Goal: Transaction & Acquisition: Purchase product/service

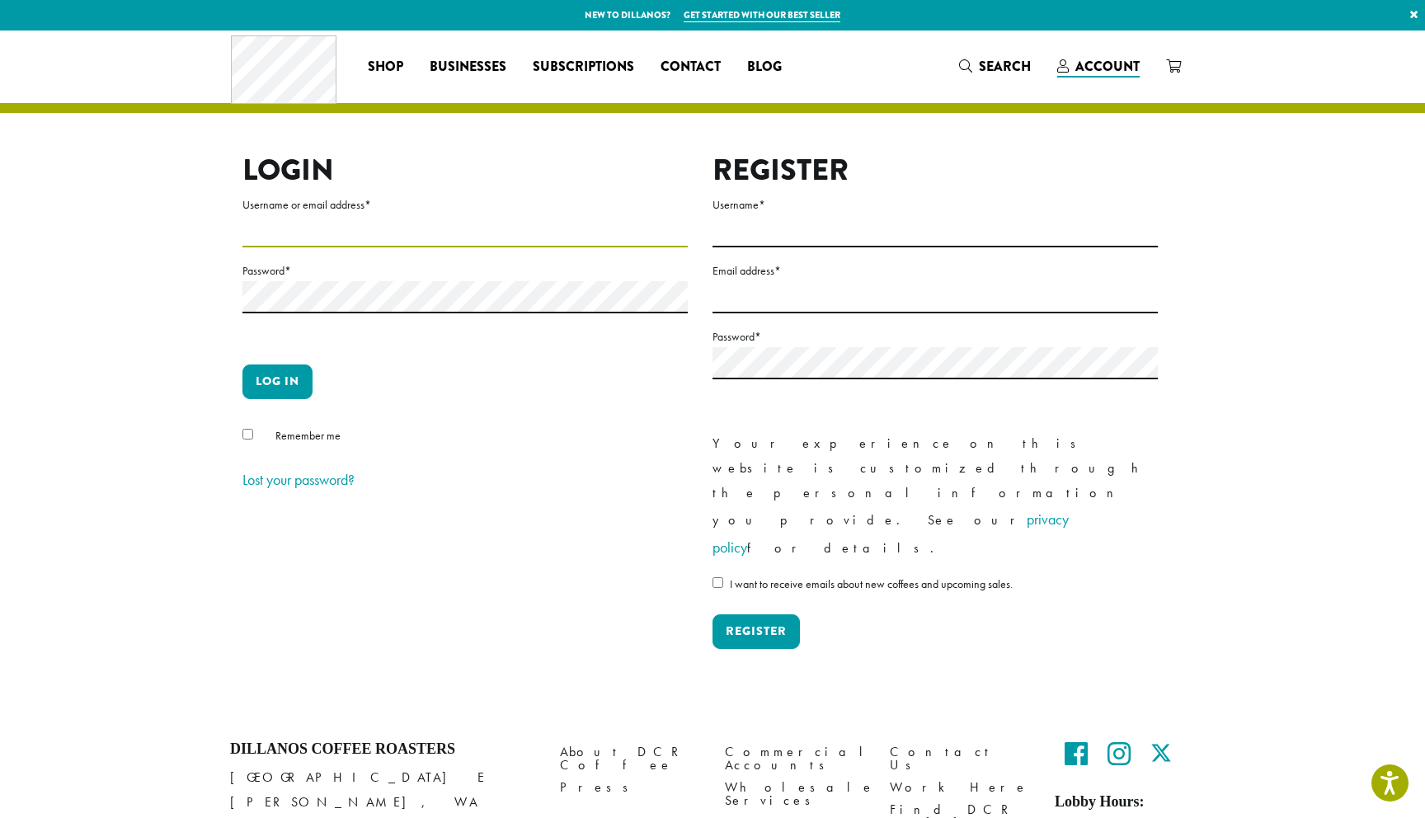
click at [354, 229] on input "Username or email address *" at bounding box center [464, 231] width 445 height 32
type input "**********"
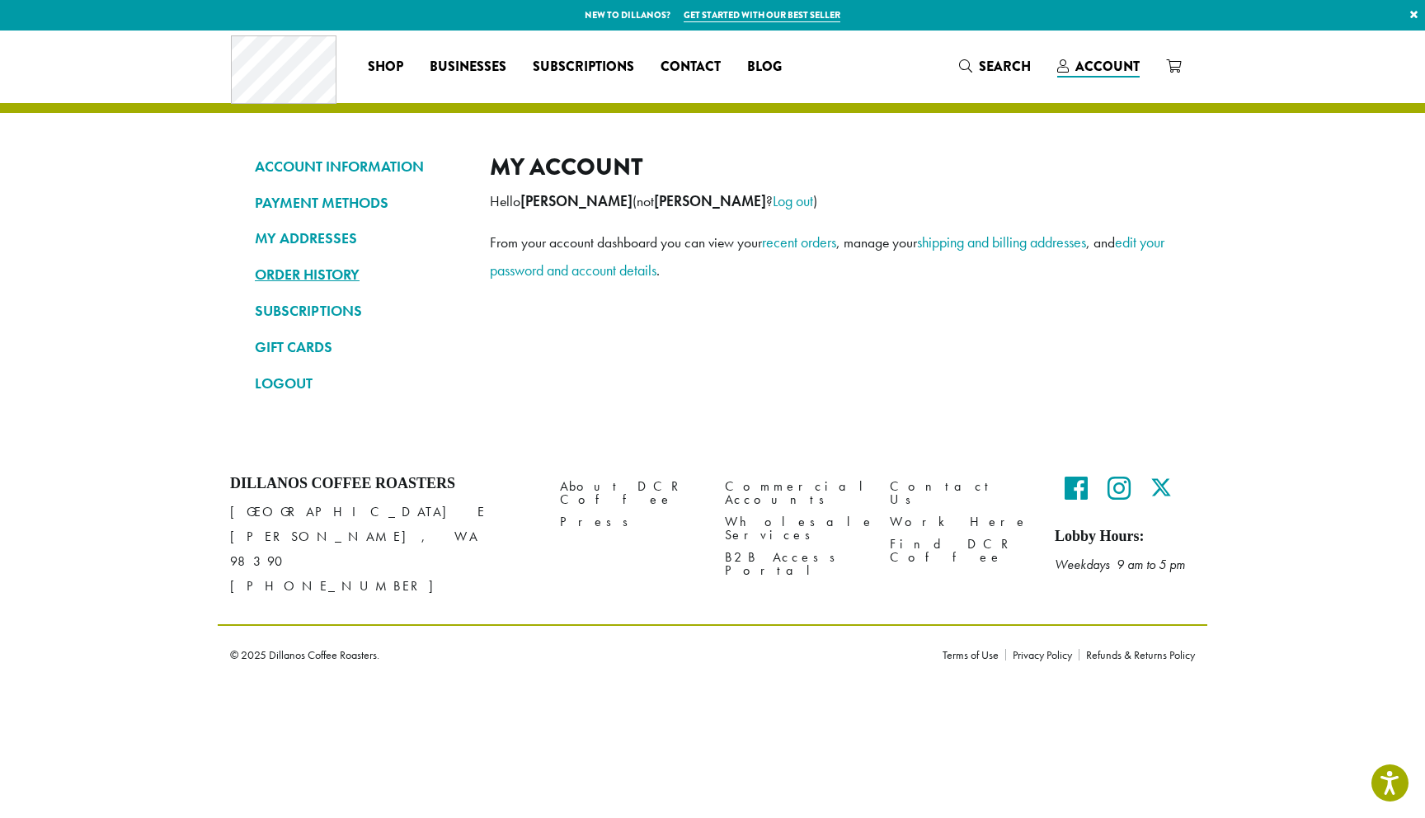
click at [322, 275] on link "ORDER HISTORY" at bounding box center [360, 275] width 210 height 28
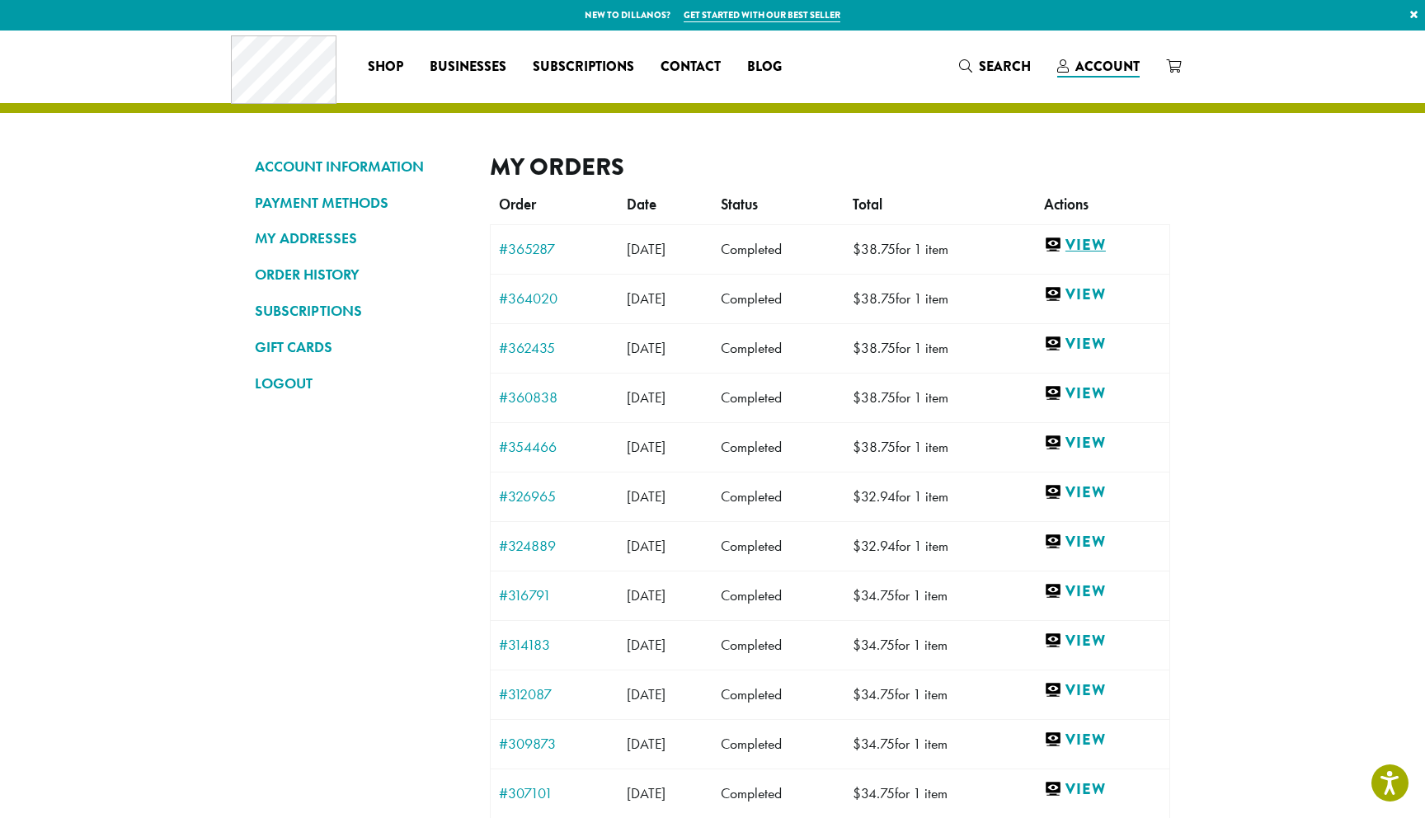
click at [1105, 246] on link "View" at bounding box center [1102, 245] width 117 height 21
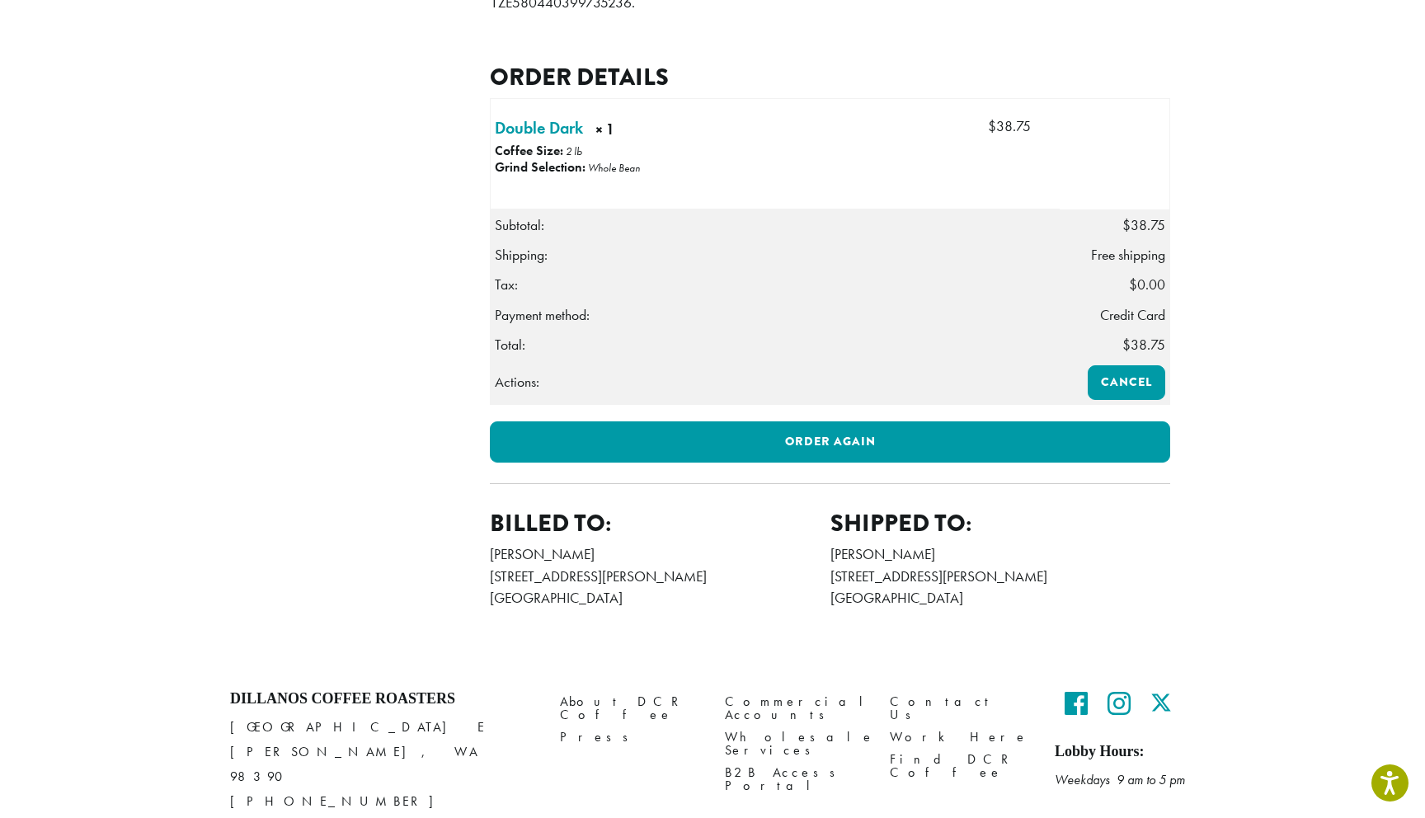
scroll to position [398, 0]
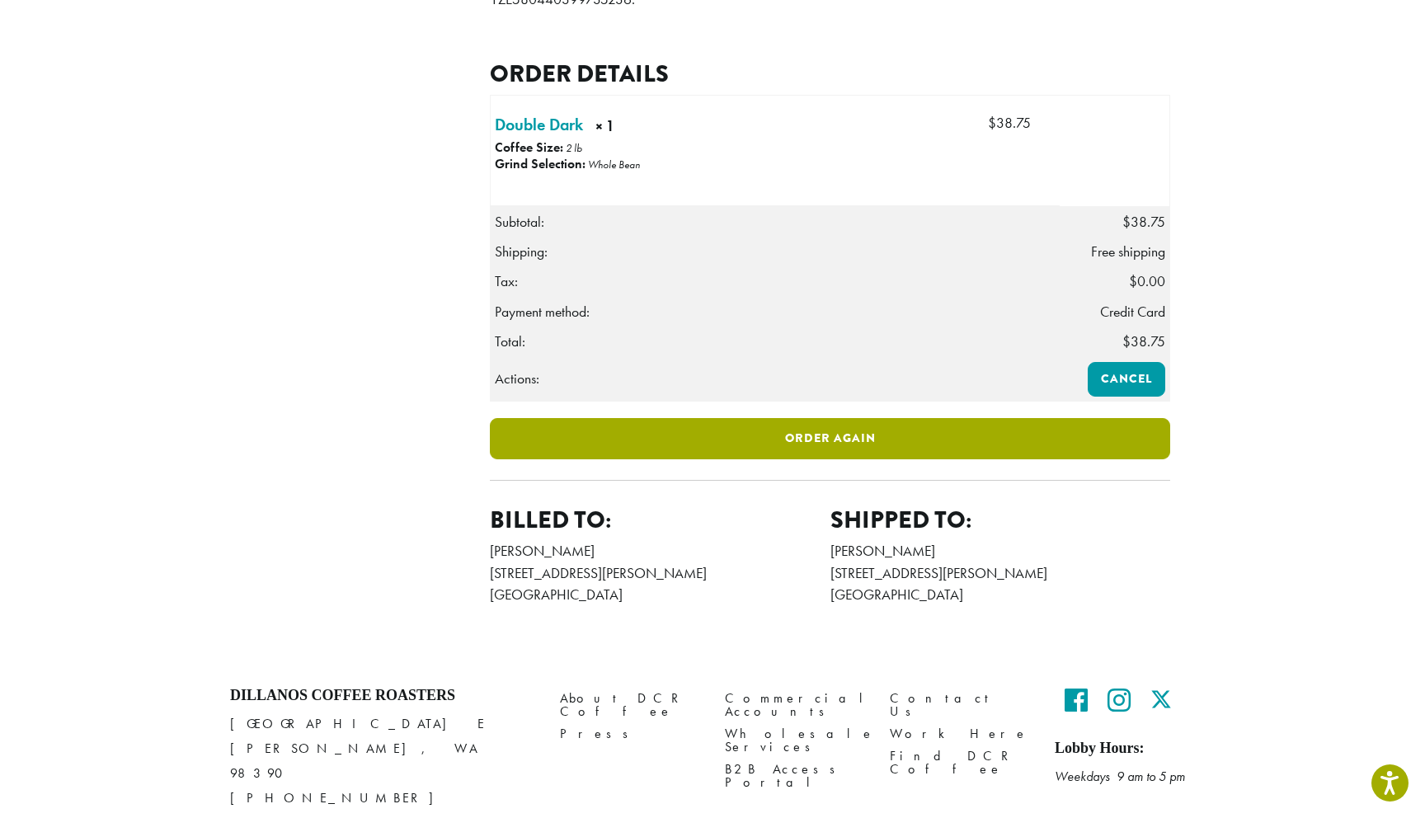
click at [859, 459] on link "Order again" at bounding box center [830, 438] width 680 height 41
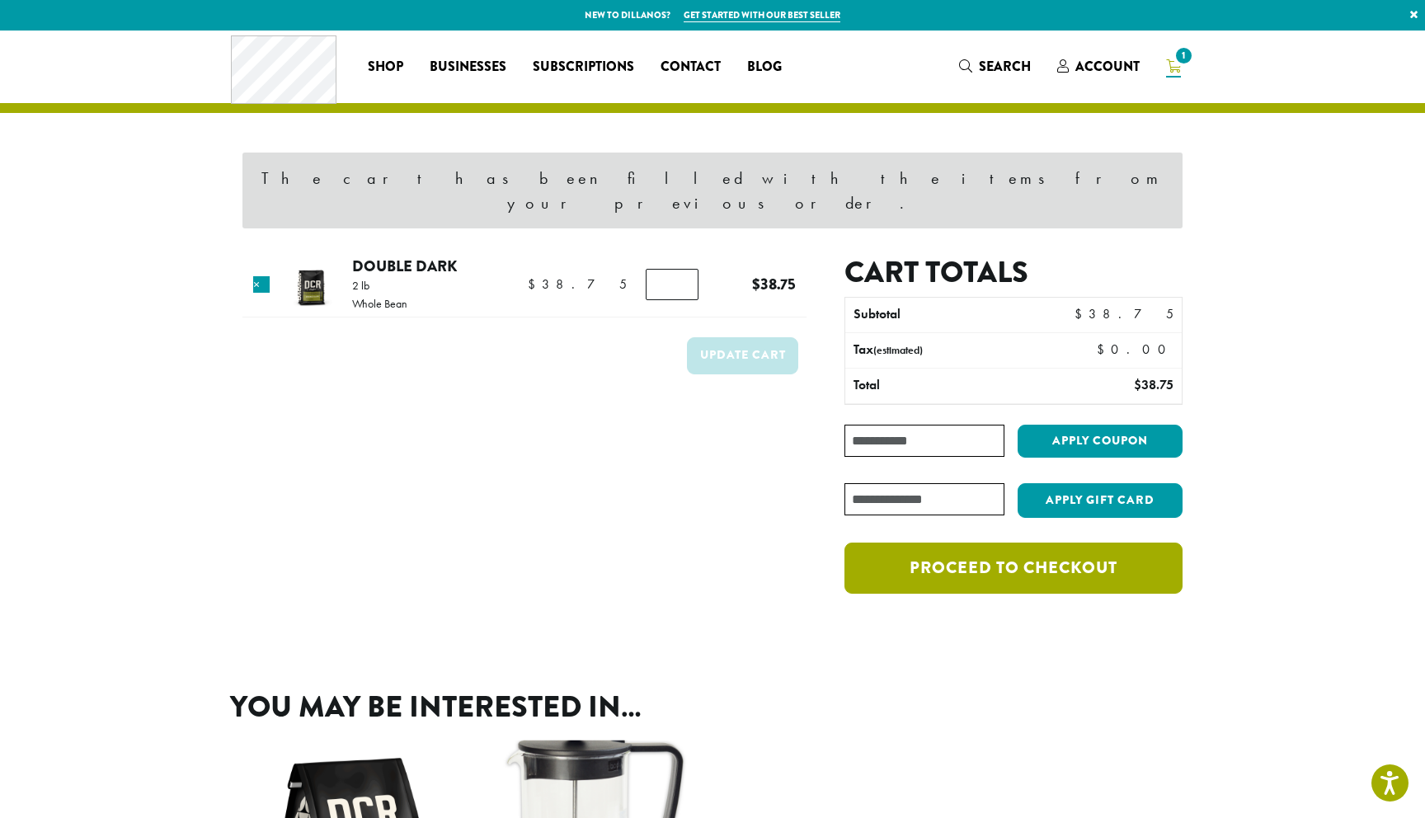
click at [1048, 546] on link "Proceed to checkout" at bounding box center [1013, 567] width 338 height 51
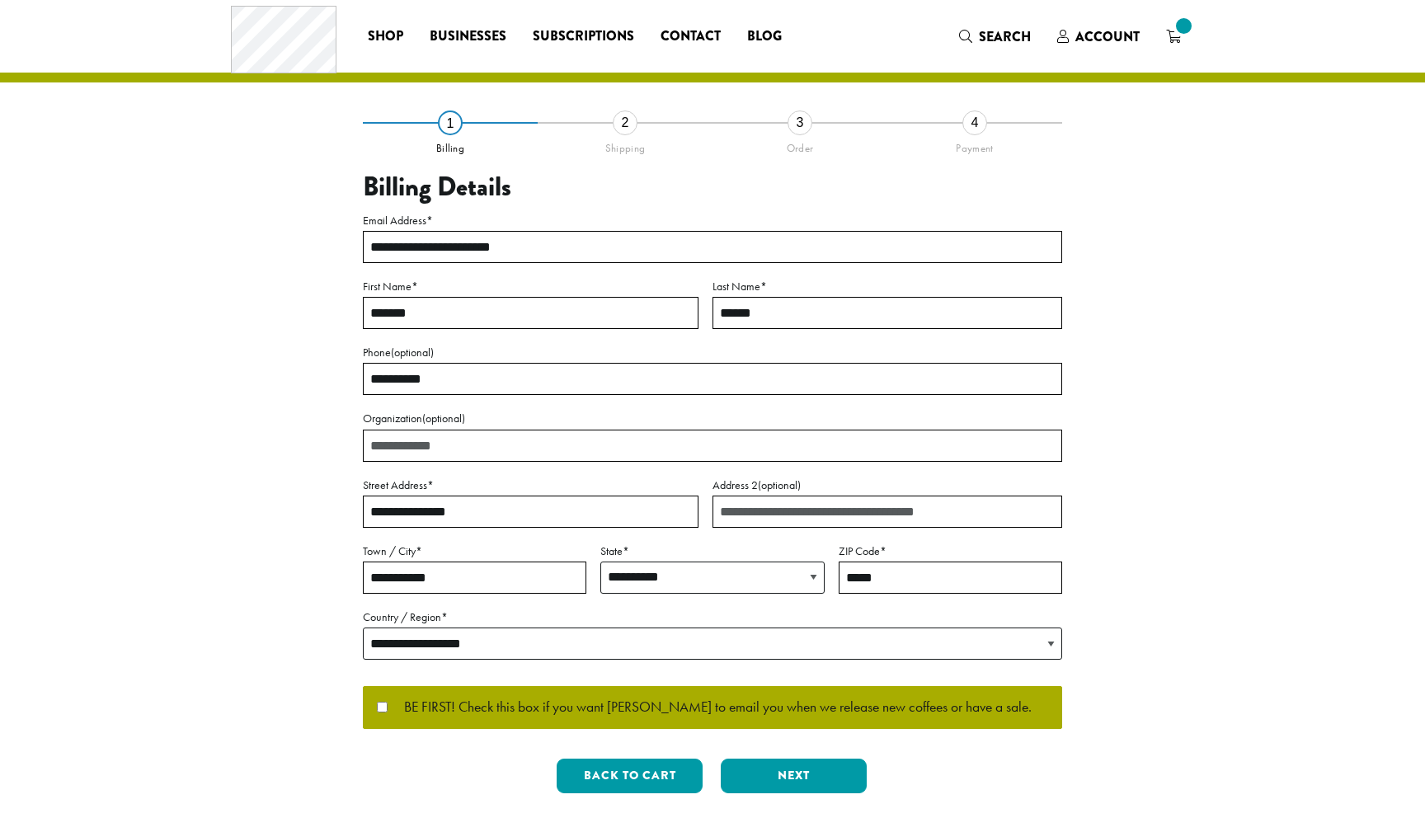
select select "**"
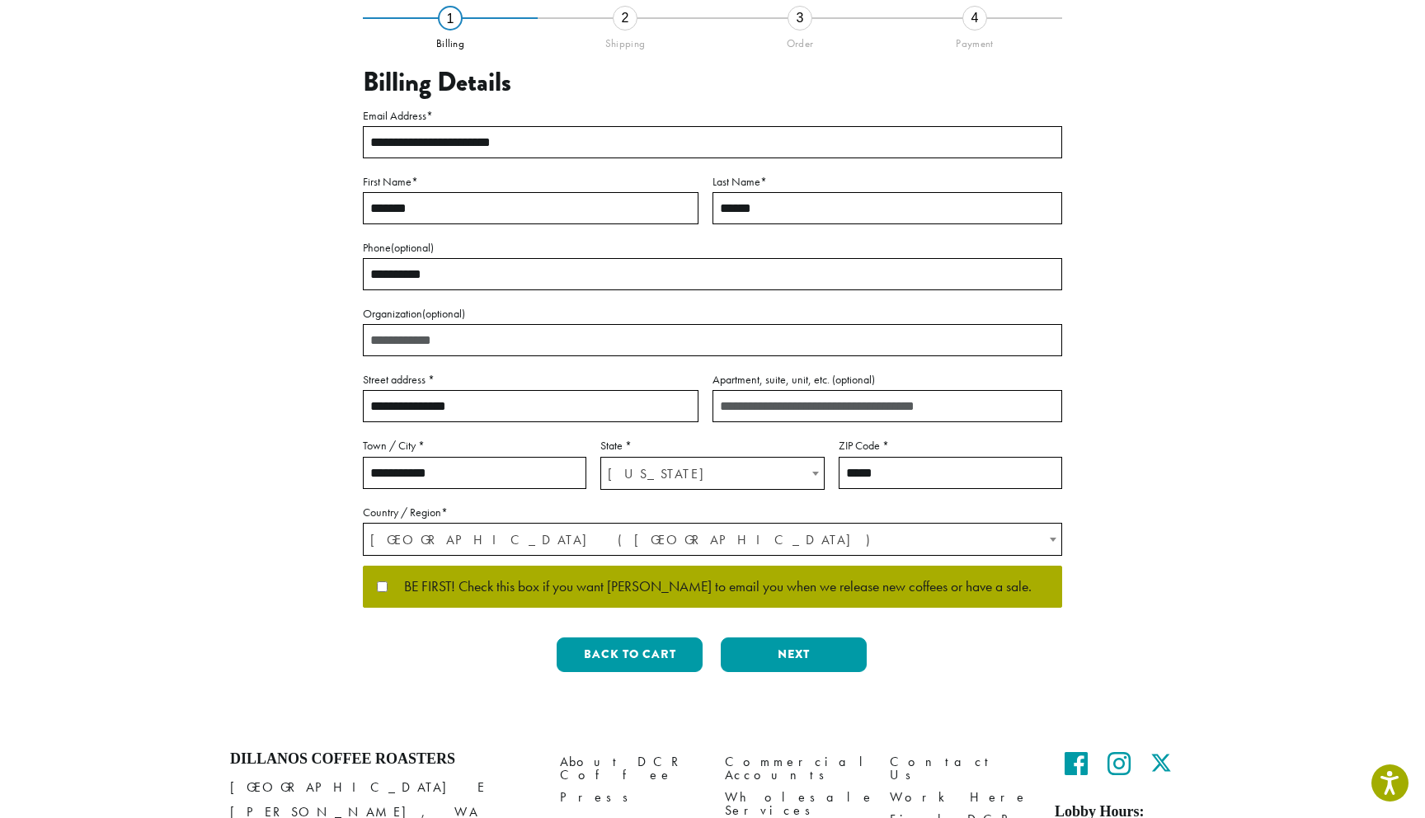
scroll to position [136, 0]
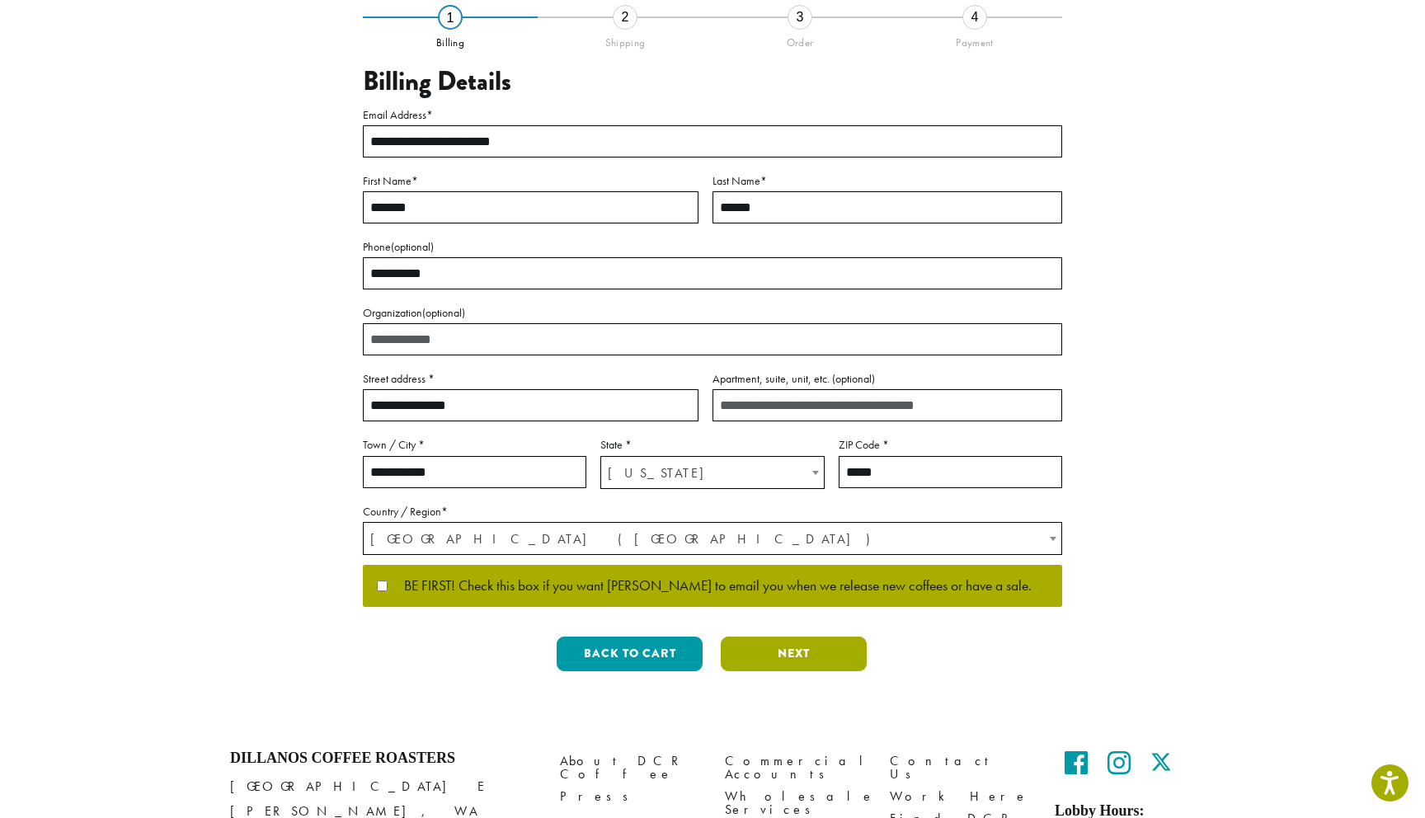
click at [767, 656] on button "Next" at bounding box center [794, 653] width 146 height 35
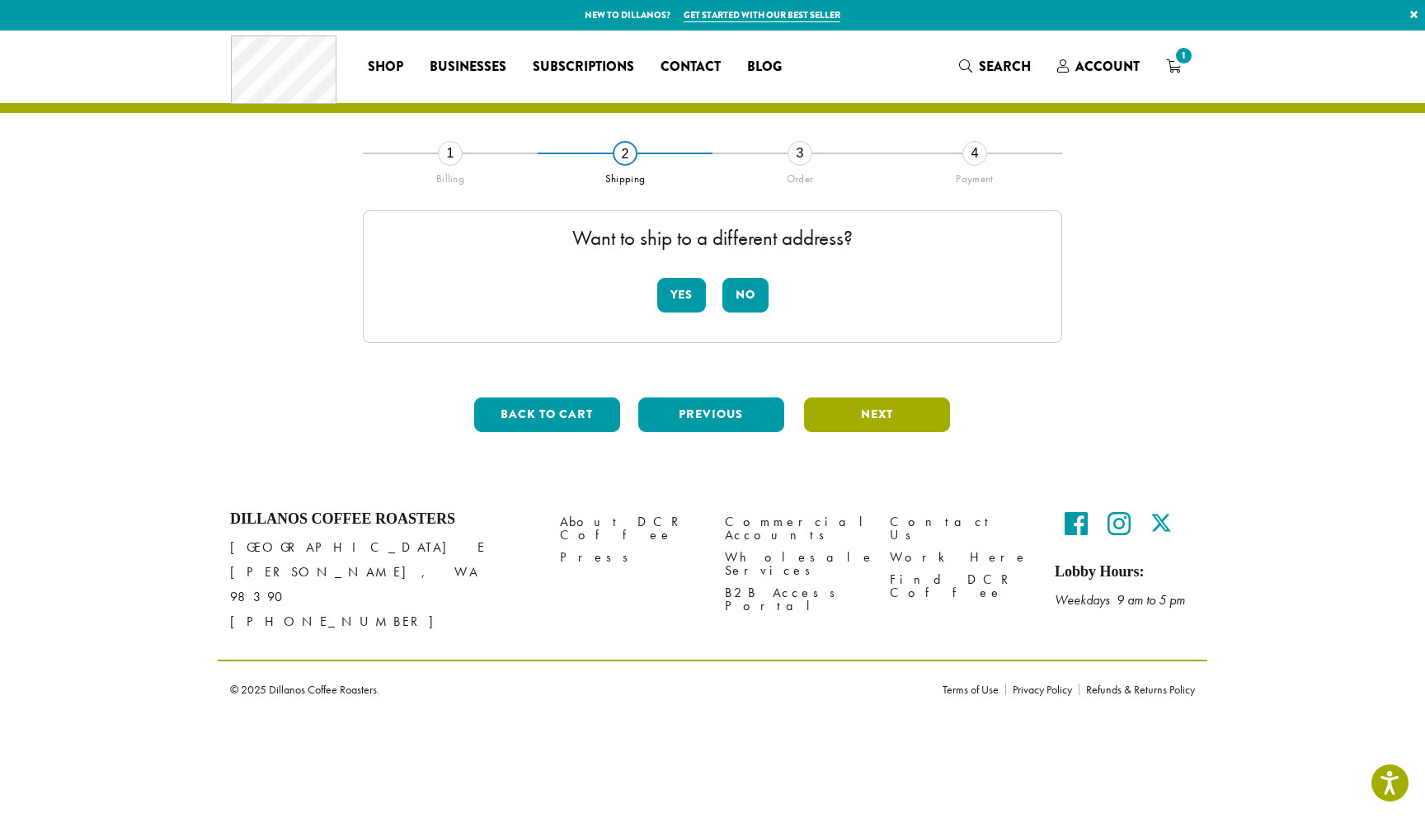
scroll to position [0, 0]
click at [750, 294] on button "No" at bounding box center [745, 295] width 46 height 35
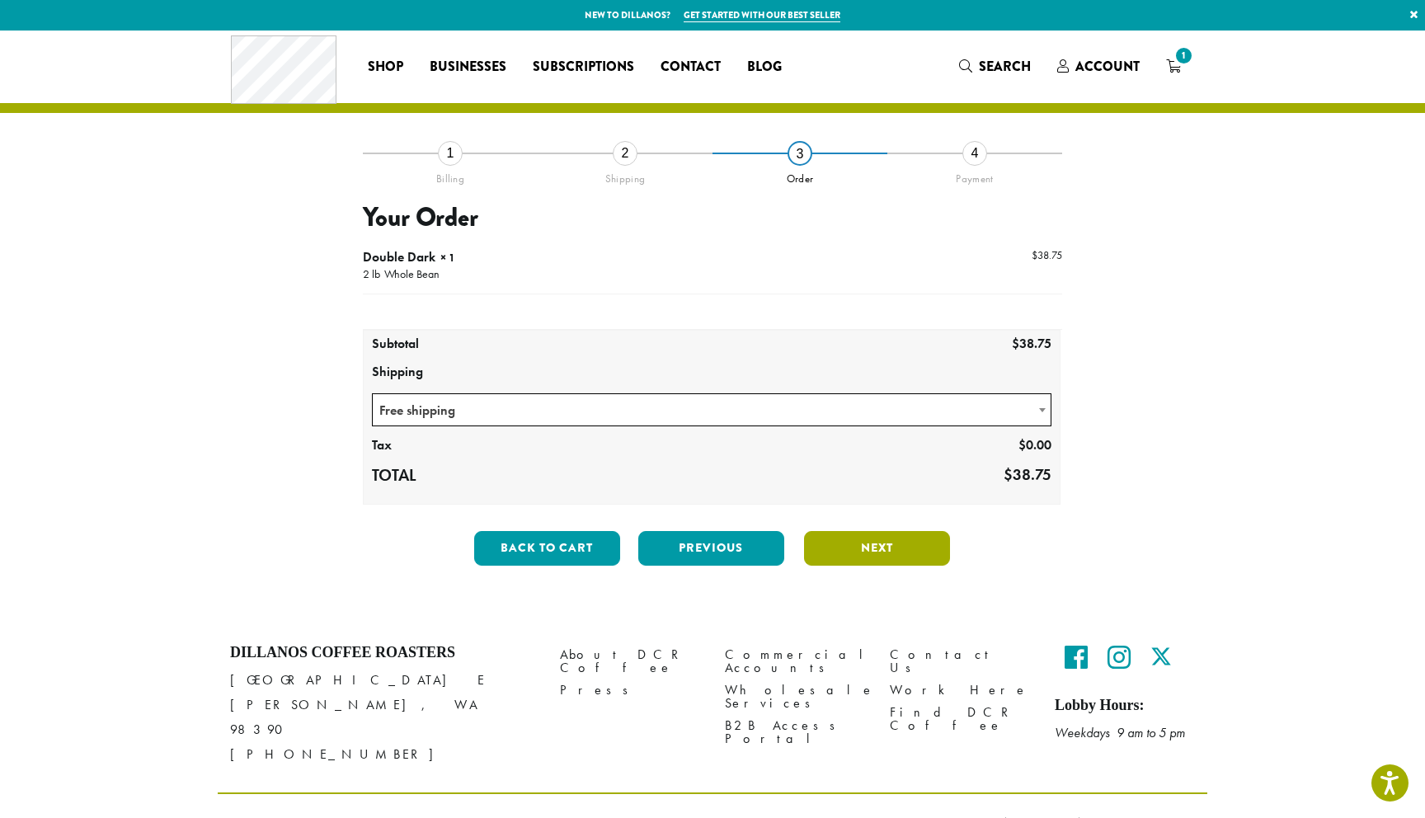
click at [864, 542] on button "Next" at bounding box center [877, 548] width 146 height 35
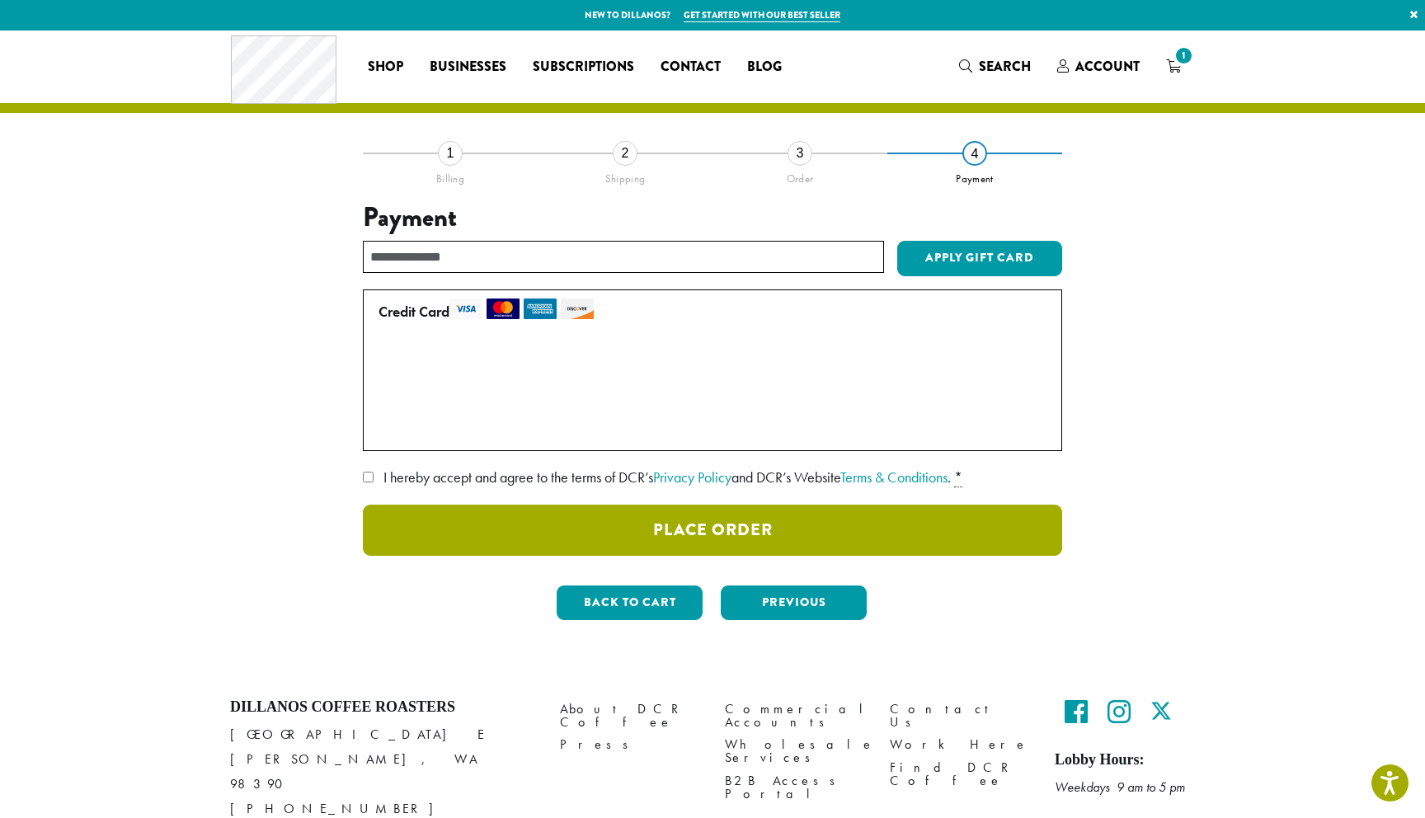
click at [693, 533] on button "Place Order" at bounding box center [712, 530] width 699 height 51
